Goal: Find specific page/section: Find specific page/section

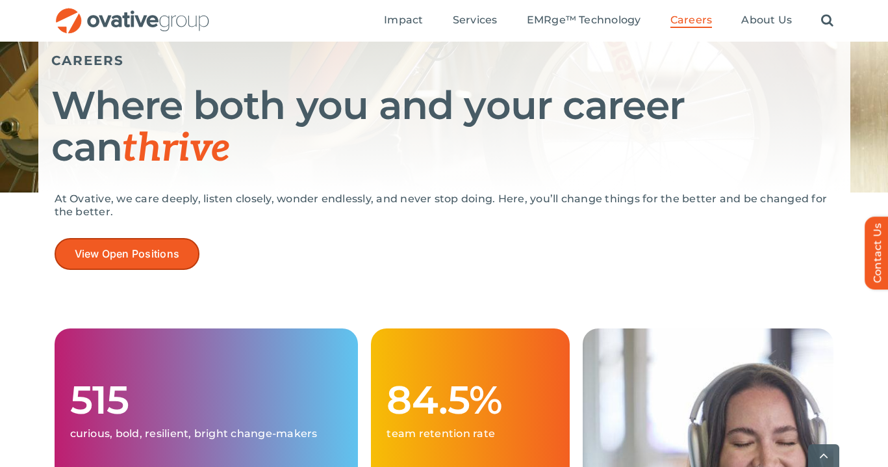
click at [179, 250] on span "View Open Positions" at bounding box center [127, 254] width 105 height 12
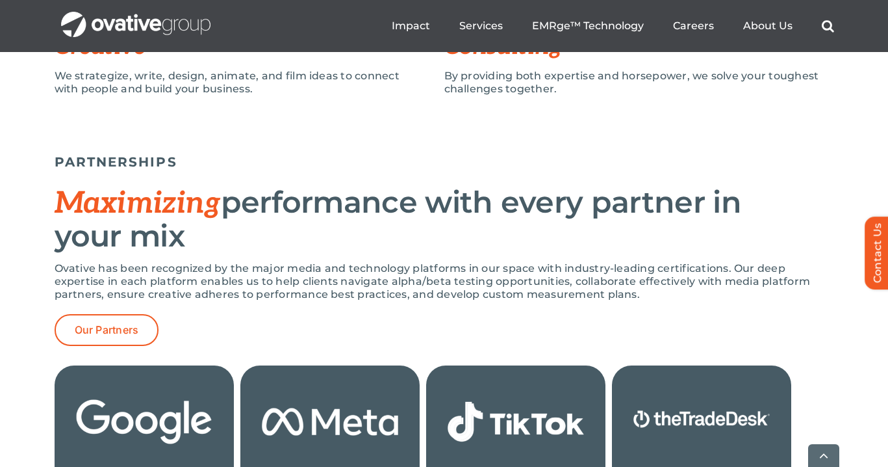
scroll to position [1195, 0]
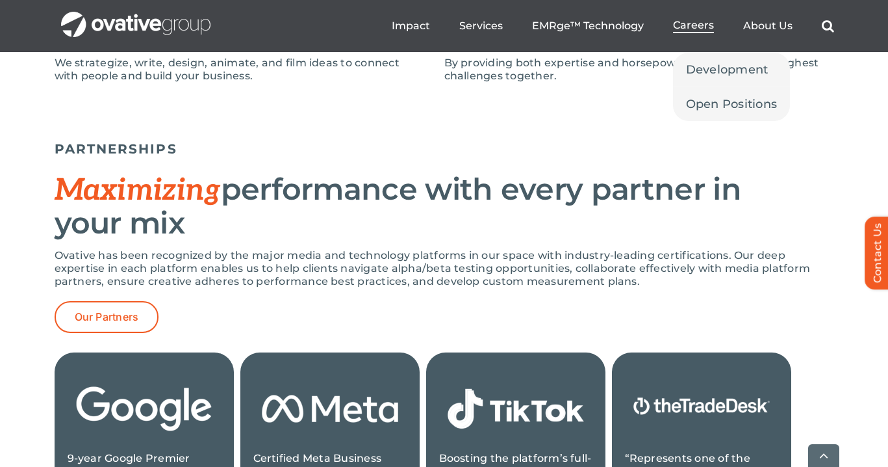
click at [701, 27] on span "Careers" at bounding box center [693, 25] width 41 height 13
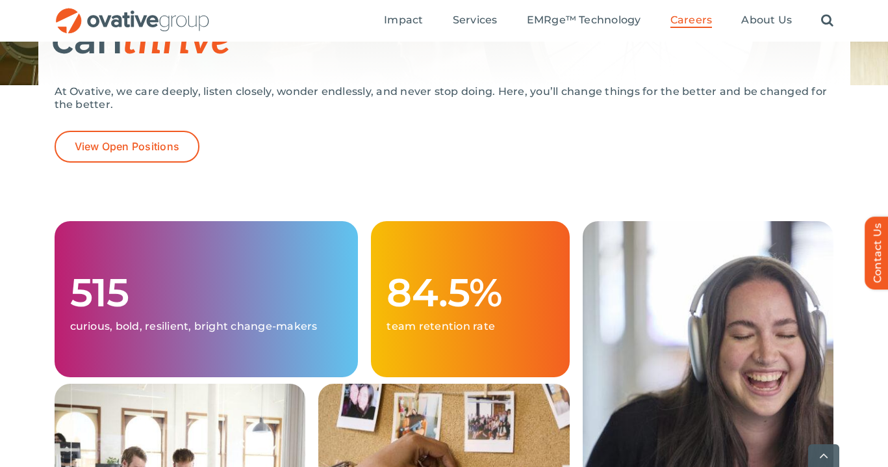
scroll to position [318, 0]
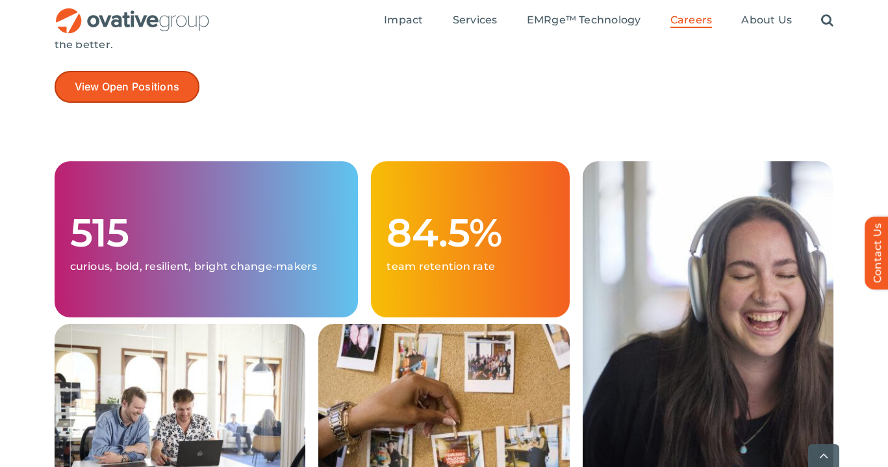
click at [165, 79] on link "View Open Positions" at bounding box center [128, 87] width 146 height 32
